Goal: Task Accomplishment & Management: Complete application form

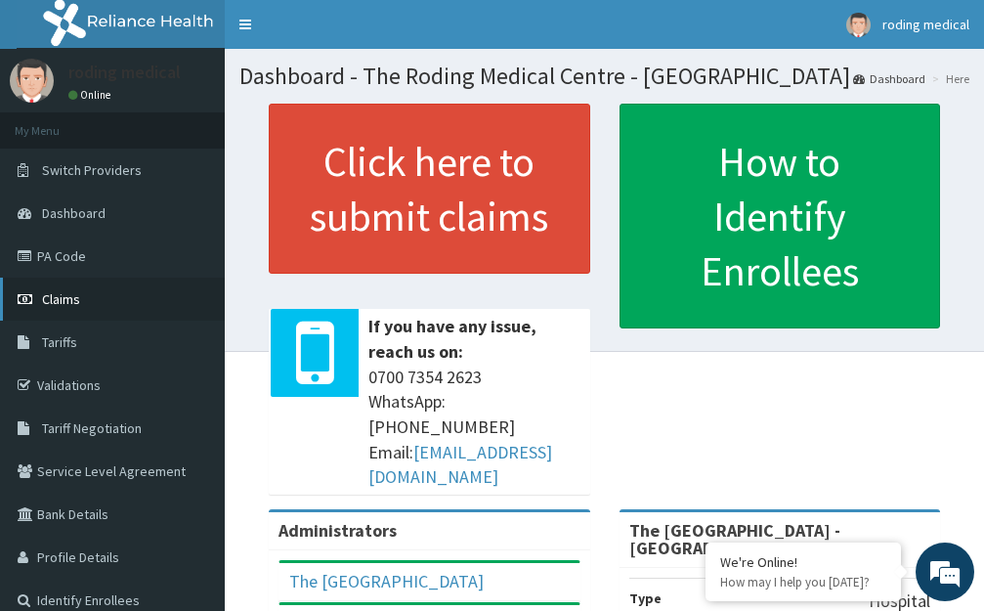
click at [67, 301] on span "Claims" at bounding box center [61, 299] width 38 height 18
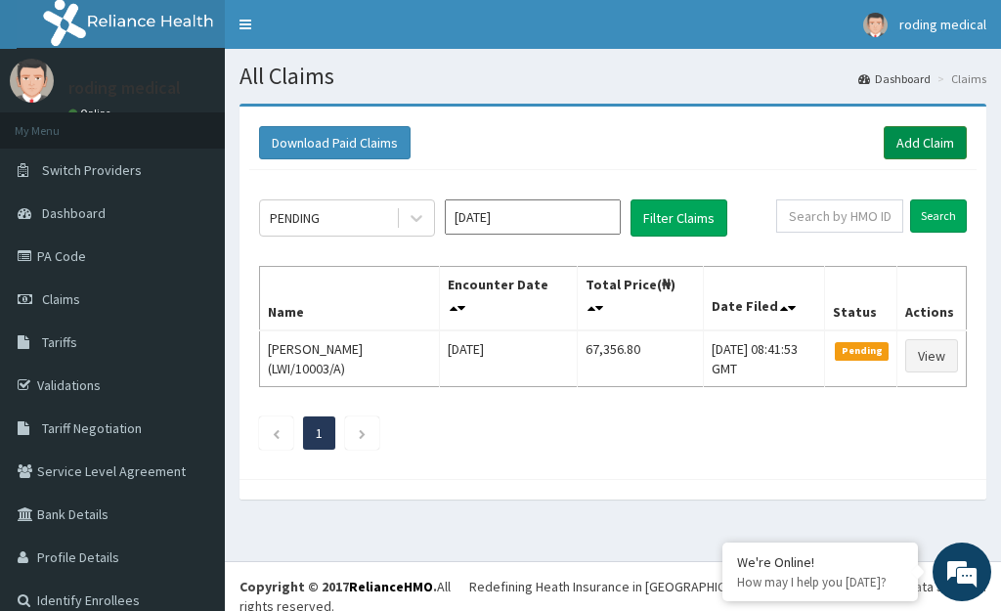
click at [884, 130] on link "Add Claim" at bounding box center [925, 142] width 83 height 33
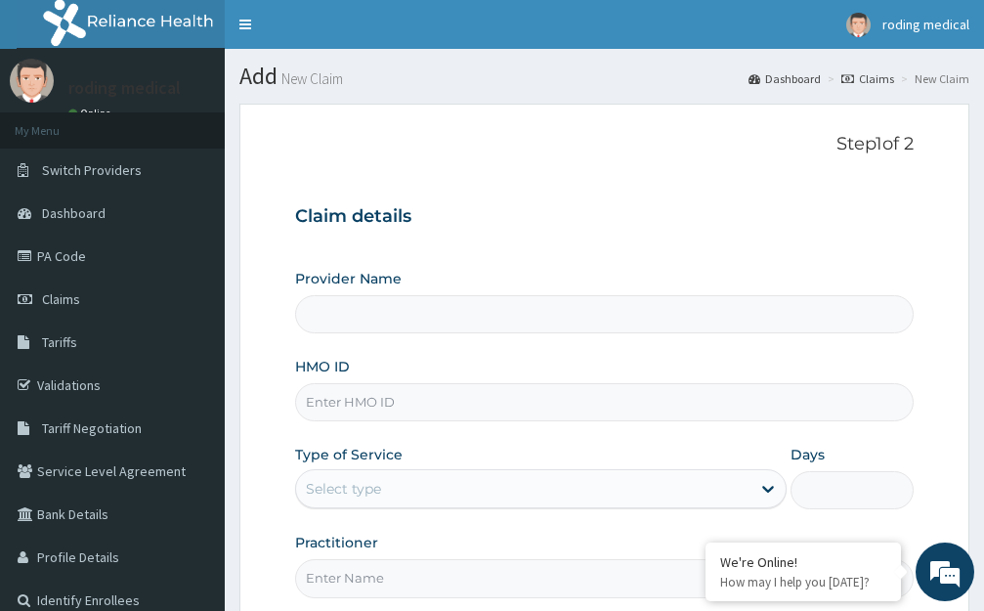
type input "The [GEOGRAPHIC_DATA] - [GEOGRAPHIC_DATA]"
click at [436, 406] on input "HMO ID" at bounding box center [604, 402] width 619 height 38
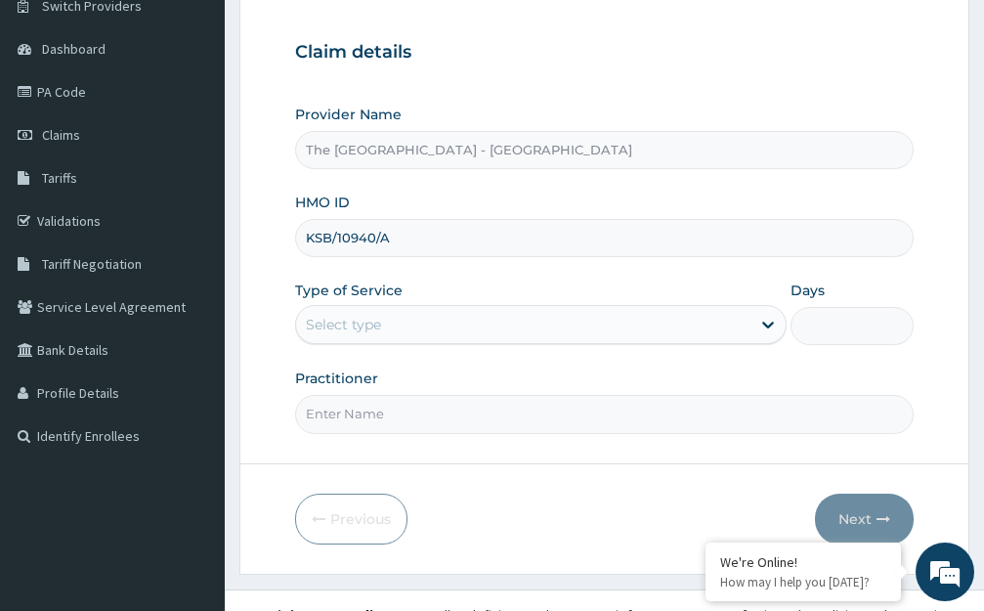
scroll to position [193, 0]
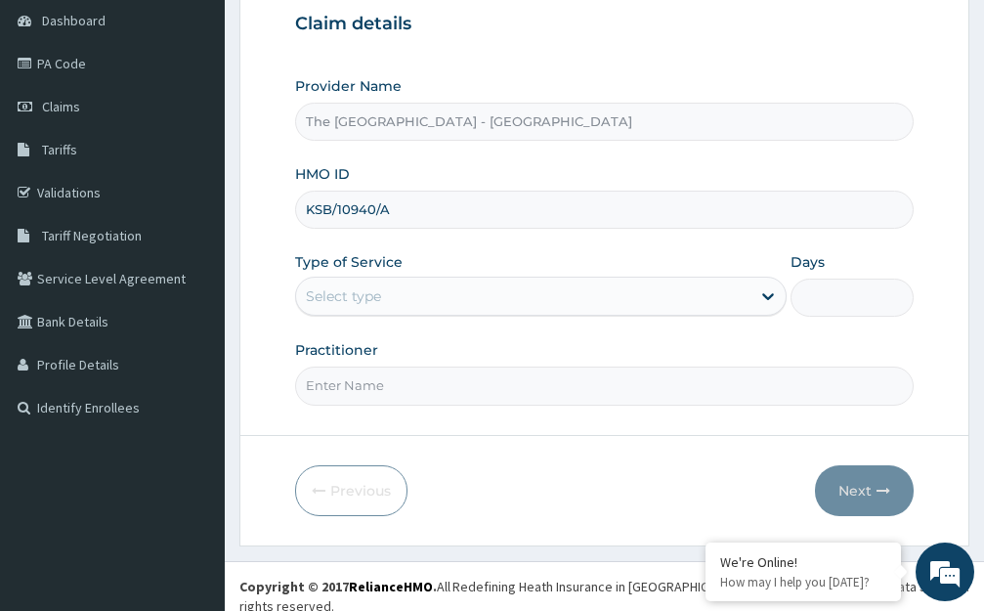
type input "KSB/10940/A"
click at [410, 293] on div "Select type" at bounding box center [523, 296] width 455 height 31
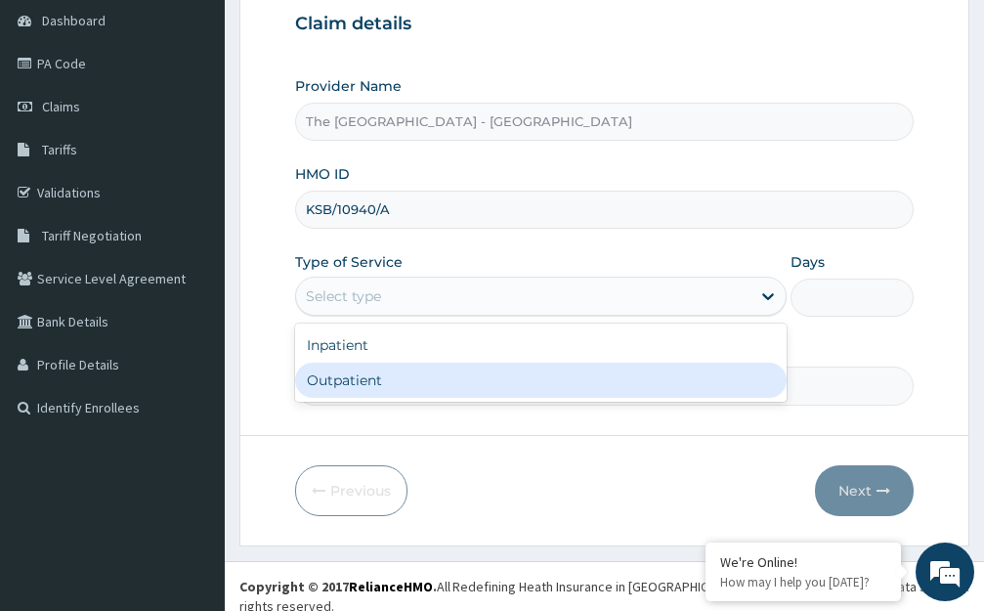
click at [306, 382] on div "Outpatient" at bounding box center [541, 380] width 492 height 35
type input "1"
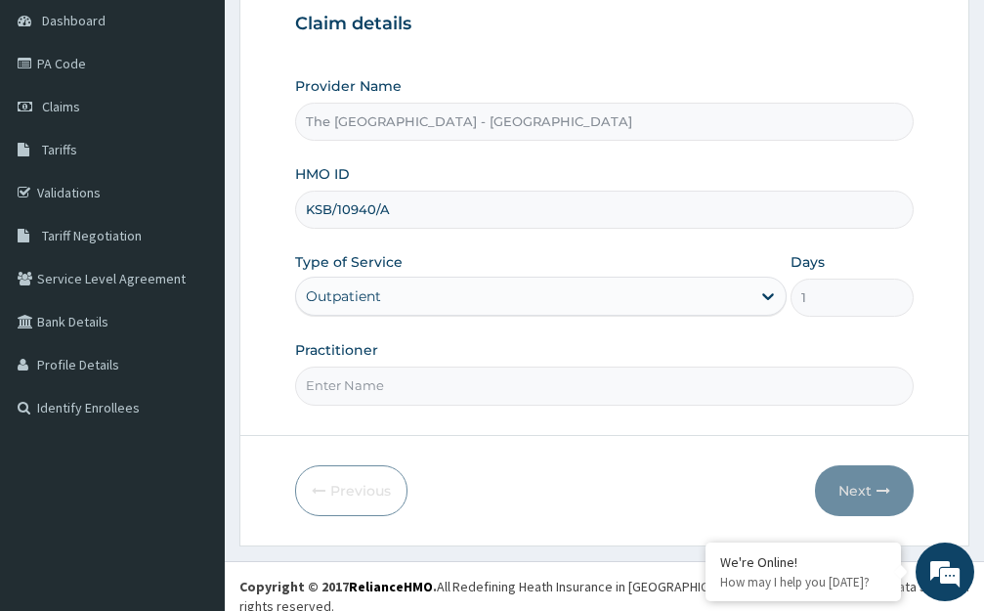
click at [424, 392] on input "Practitioner" at bounding box center [604, 386] width 619 height 38
type input "DR PRECIOUS"
click at [850, 487] on button "Next" at bounding box center [864, 490] width 99 height 51
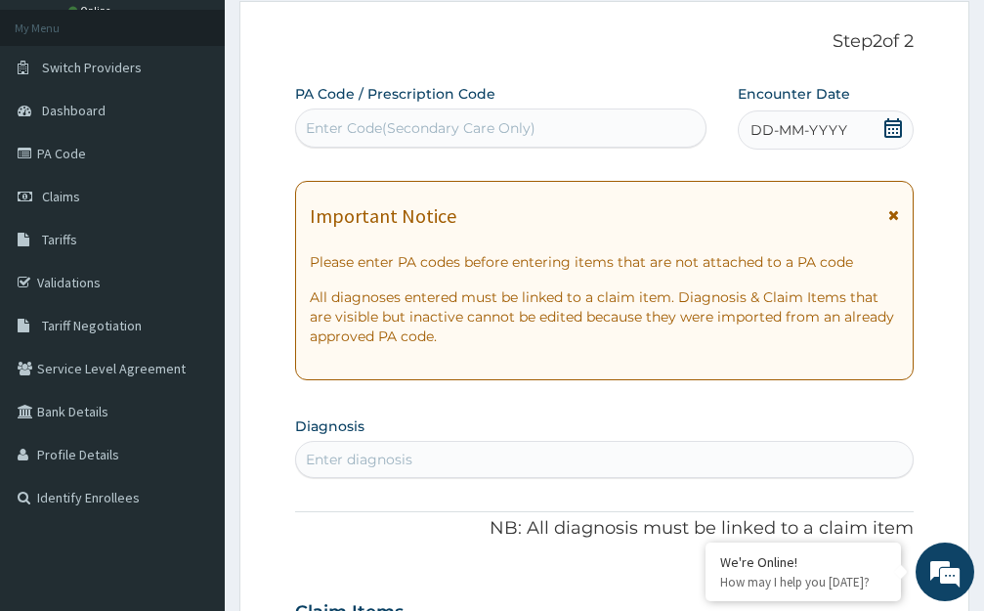
scroll to position [0, 0]
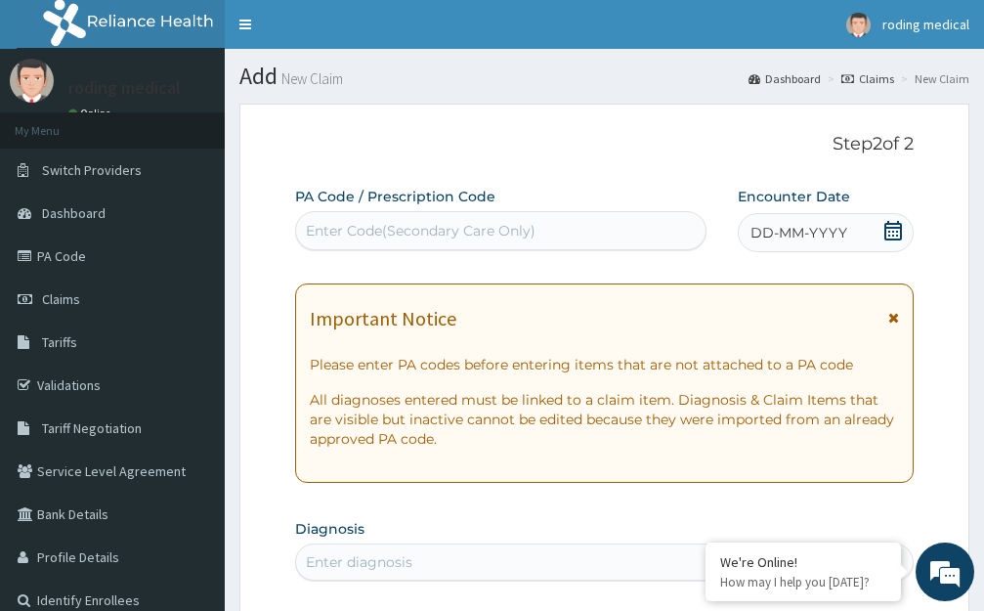
click at [793, 232] on span "DD-MM-YYYY" at bounding box center [799, 233] width 97 height 20
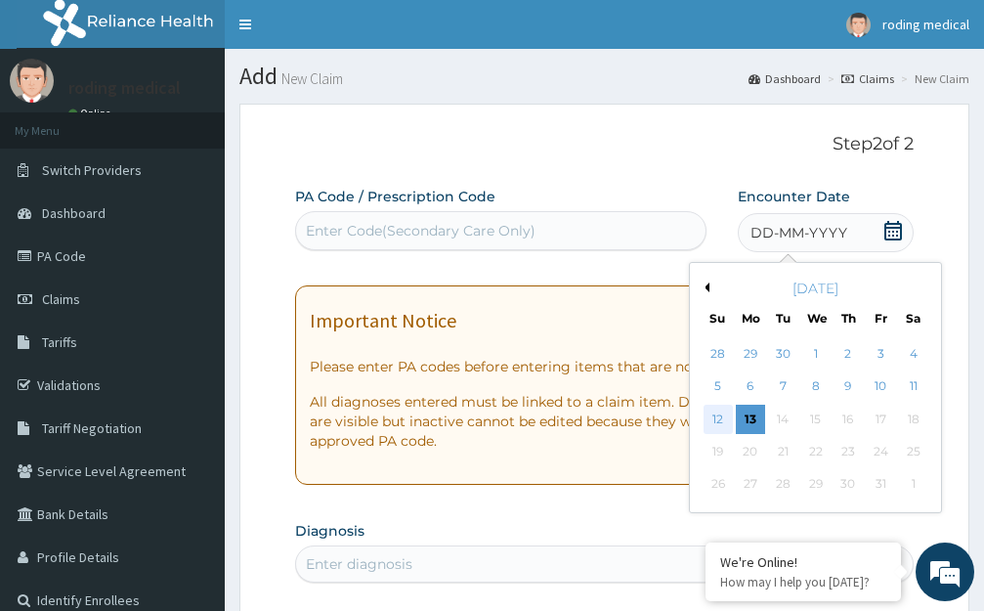
click at [719, 418] on div "12" at bounding box center [717, 419] width 29 height 29
